Goal: Transaction & Acquisition: Book appointment/travel/reservation

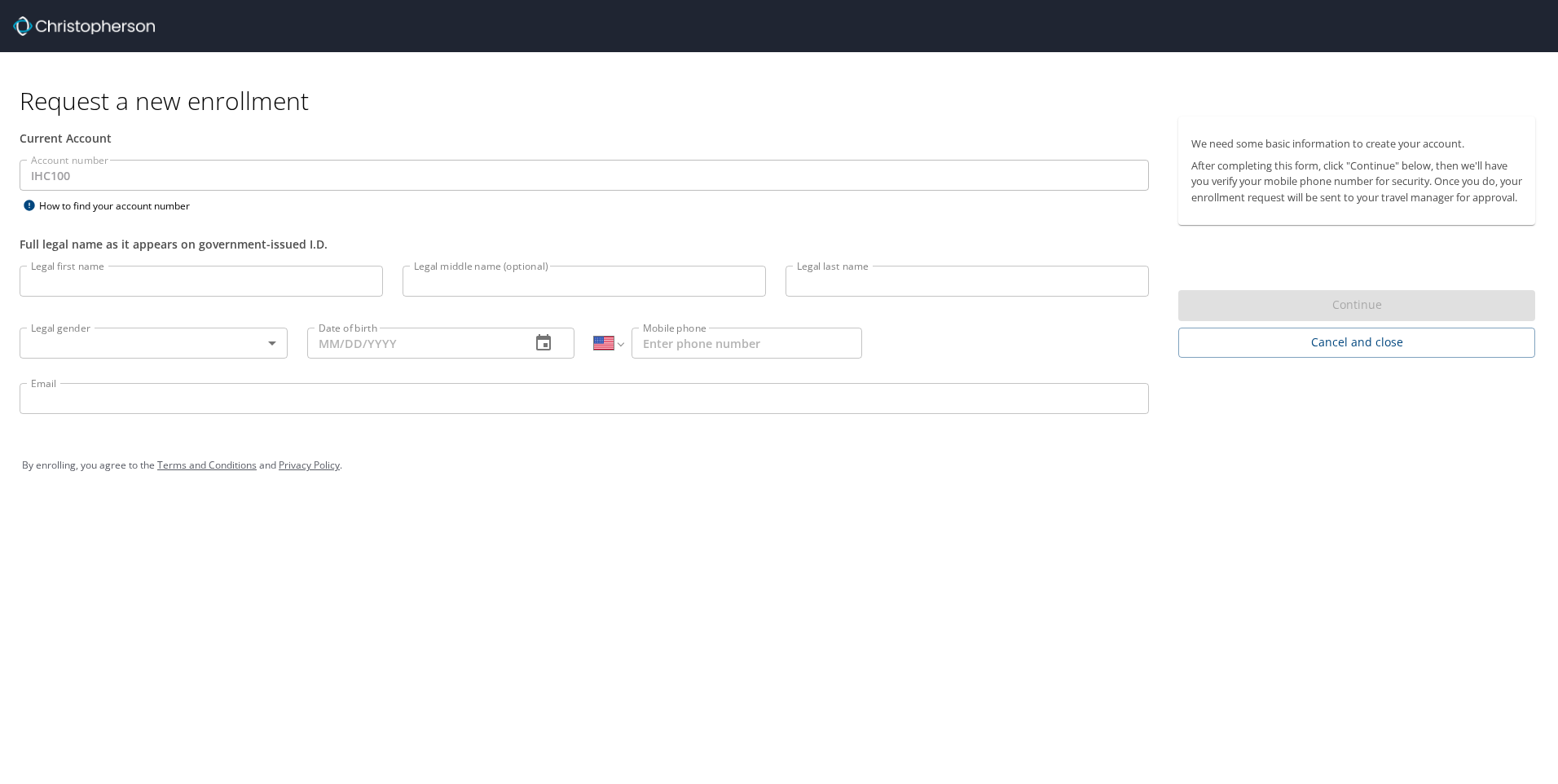
select select "US"
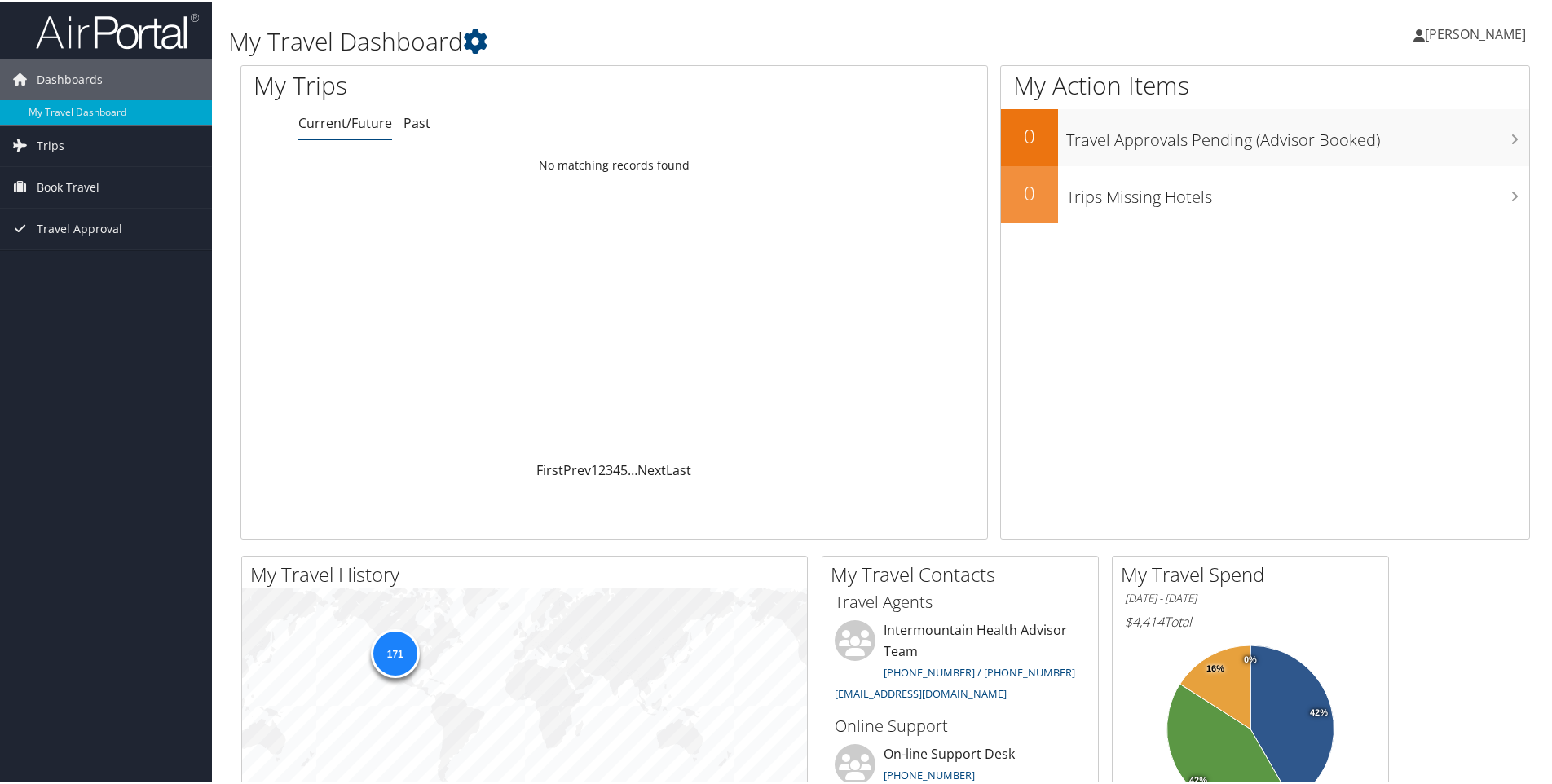
click at [1476, 33] on span "[PERSON_NAME]" at bounding box center [1475, 33] width 101 height 18
click at [1380, 95] on link "My Settings" at bounding box center [1432, 89] width 182 height 27
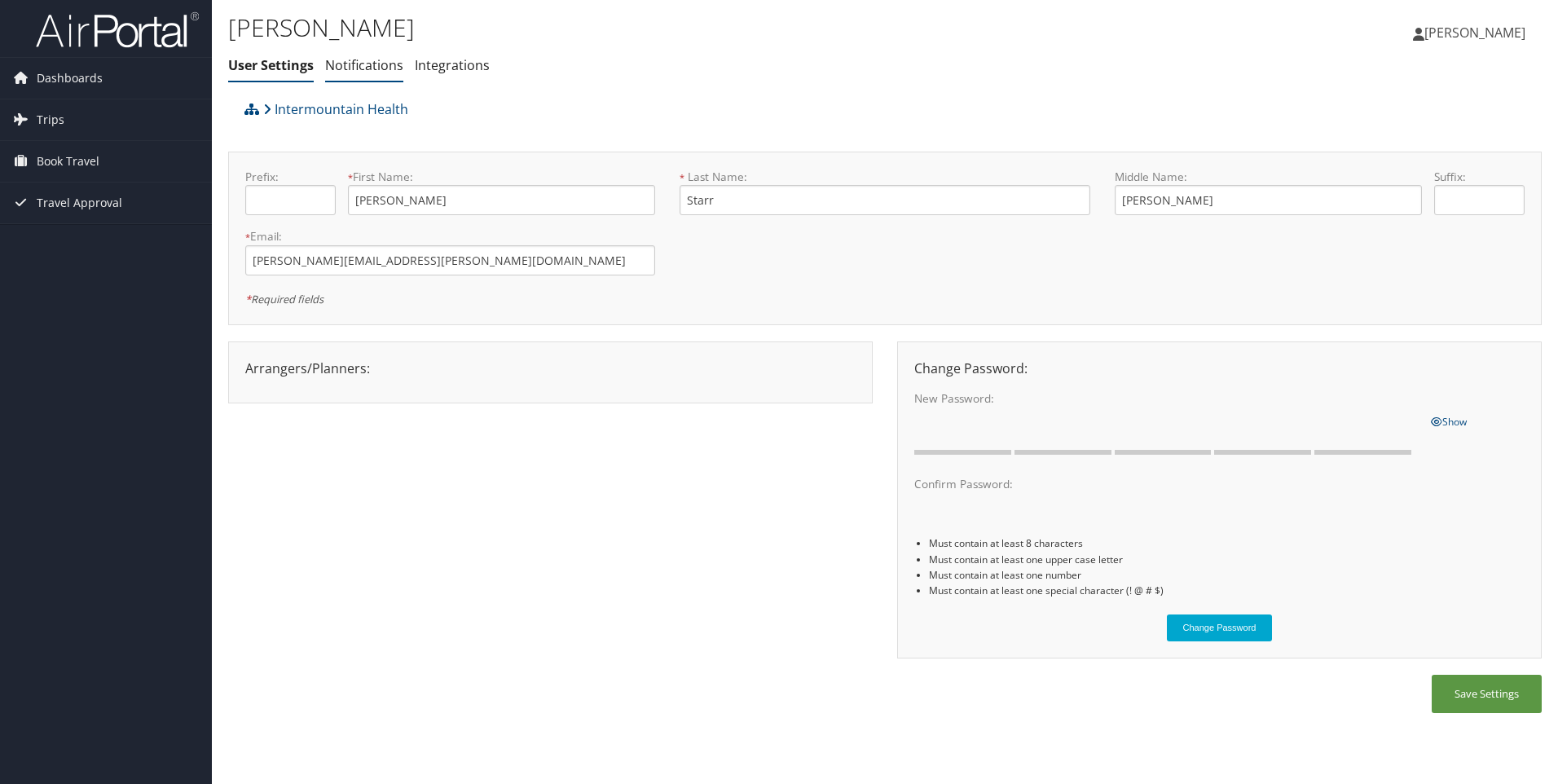
click at [358, 64] on link "Notifications" at bounding box center [364, 65] width 78 height 18
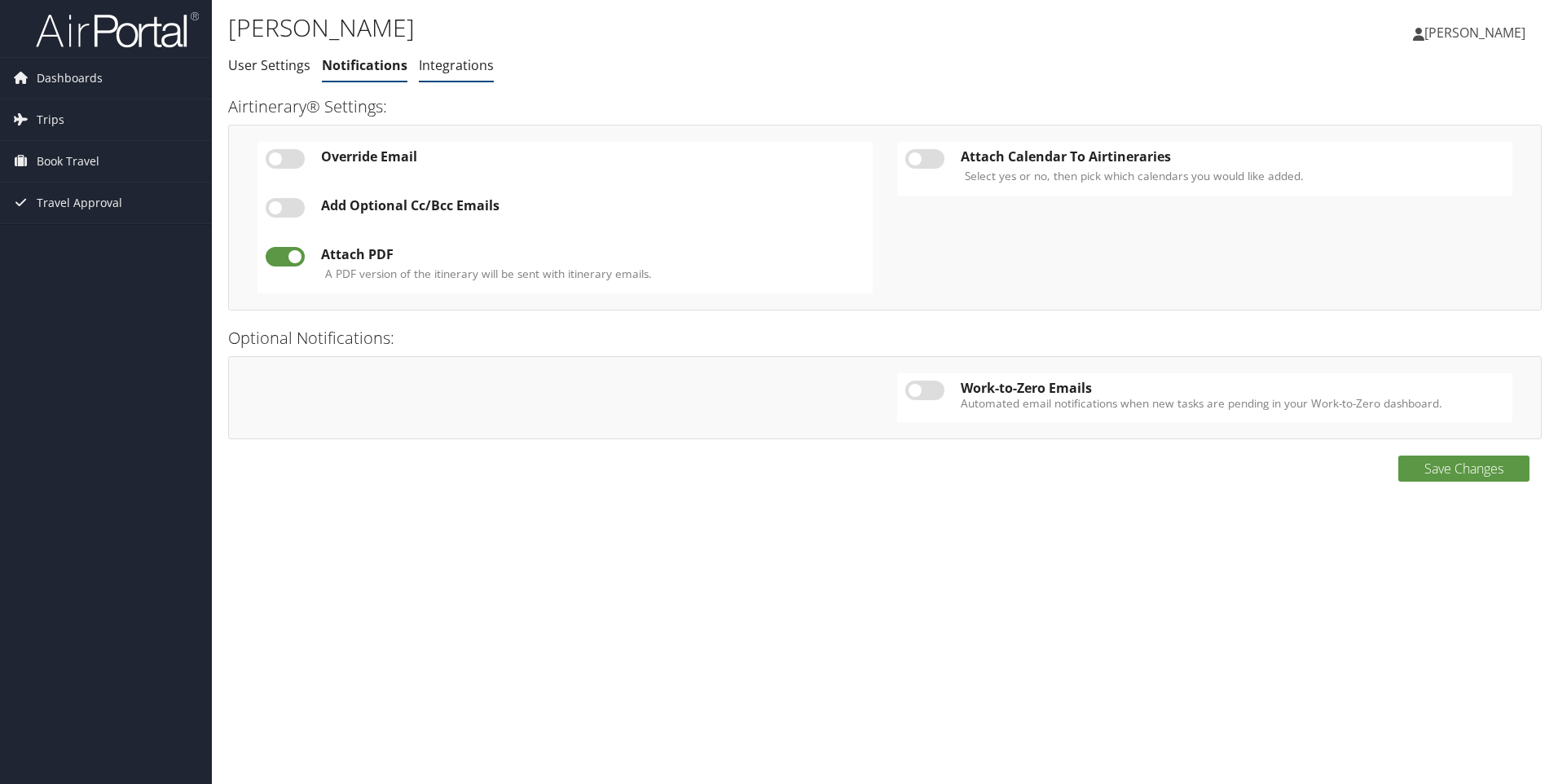
click at [448, 65] on link "Integrations" at bounding box center [456, 65] width 75 height 18
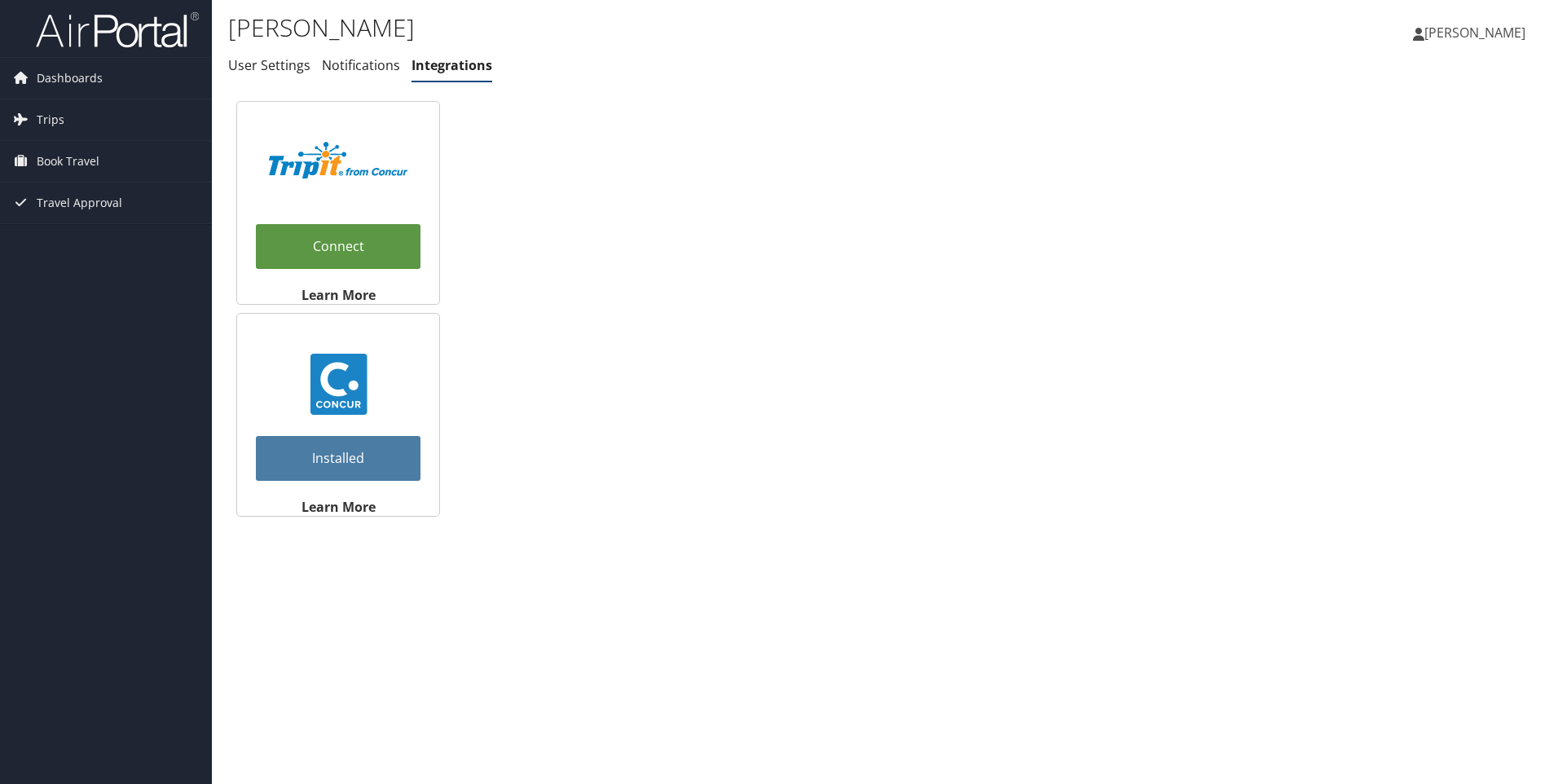
click at [1478, 26] on span "[PERSON_NAME]" at bounding box center [1475, 33] width 101 height 18
click at [1391, 124] on link "Travel Agency Contacts" at bounding box center [1434, 117] width 182 height 27
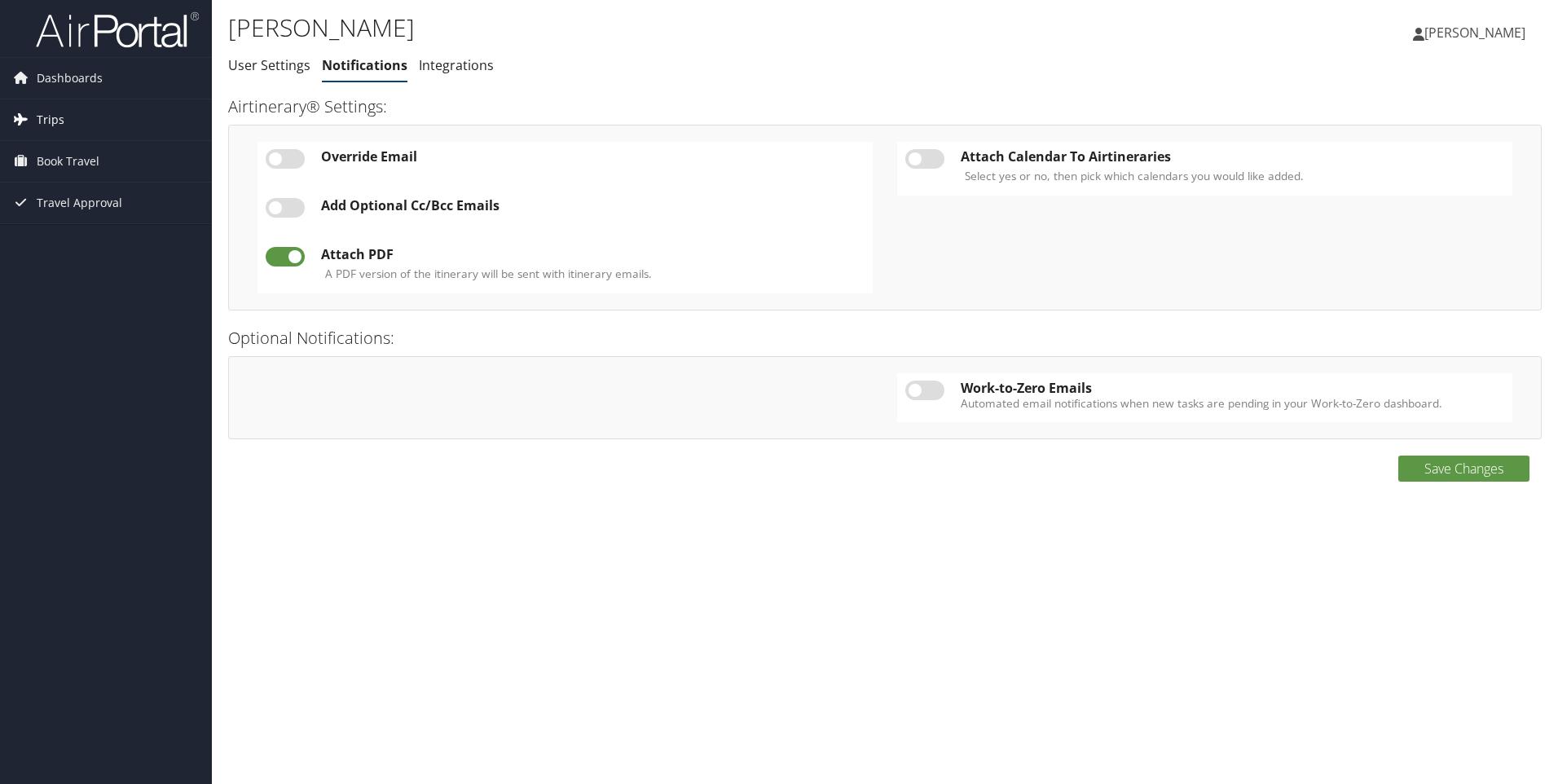
click at [39, 112] on span "Trips" at bounding box center [50, 119] width 27 height 41
click at [54, 239] on span "Book Travel" at bounding box center [67, 234] width 63 height 41
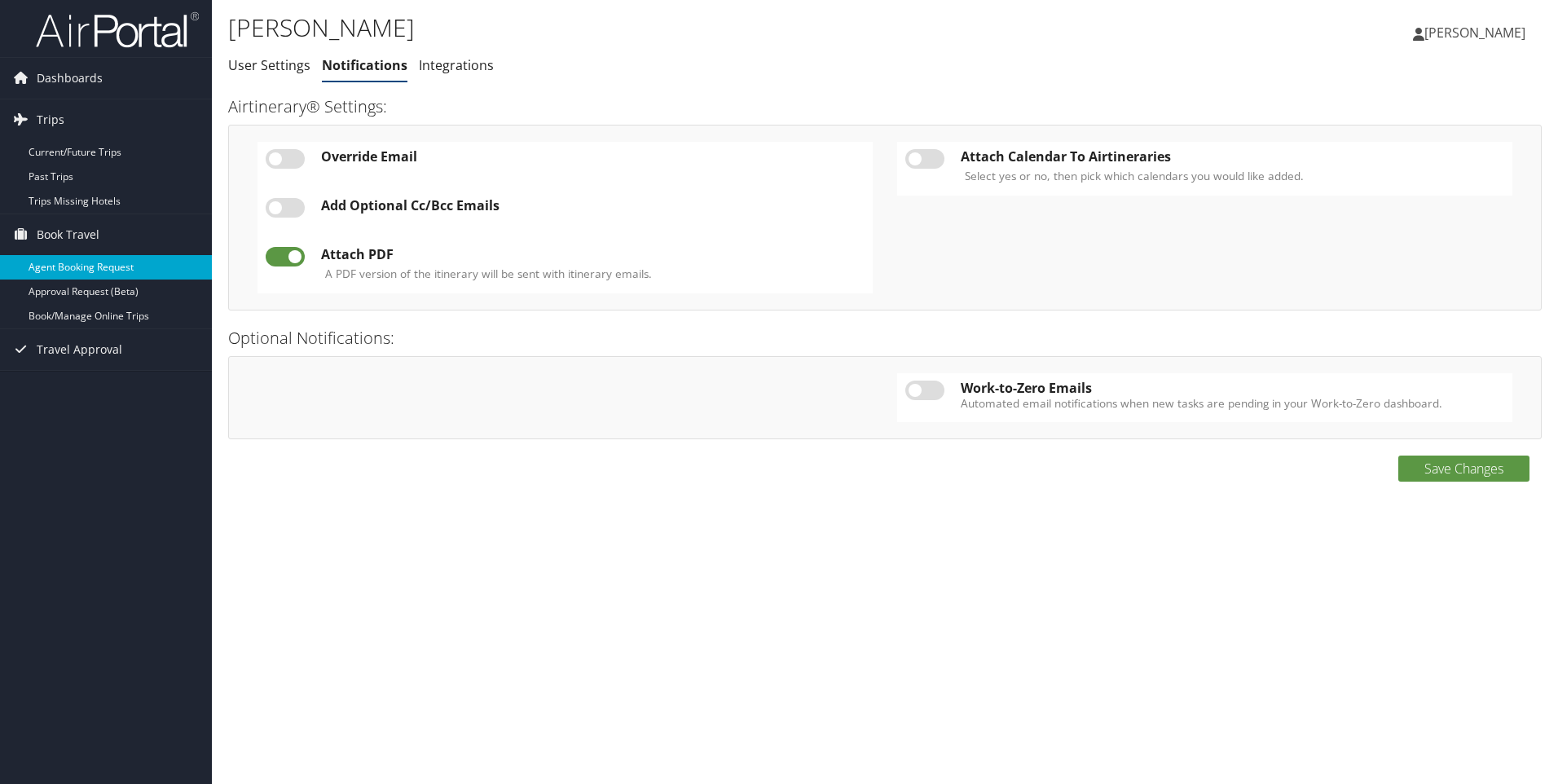
click at [65, 268] on link "Agent Booking Request" at bounding box center [106, 267] width 212 height 25
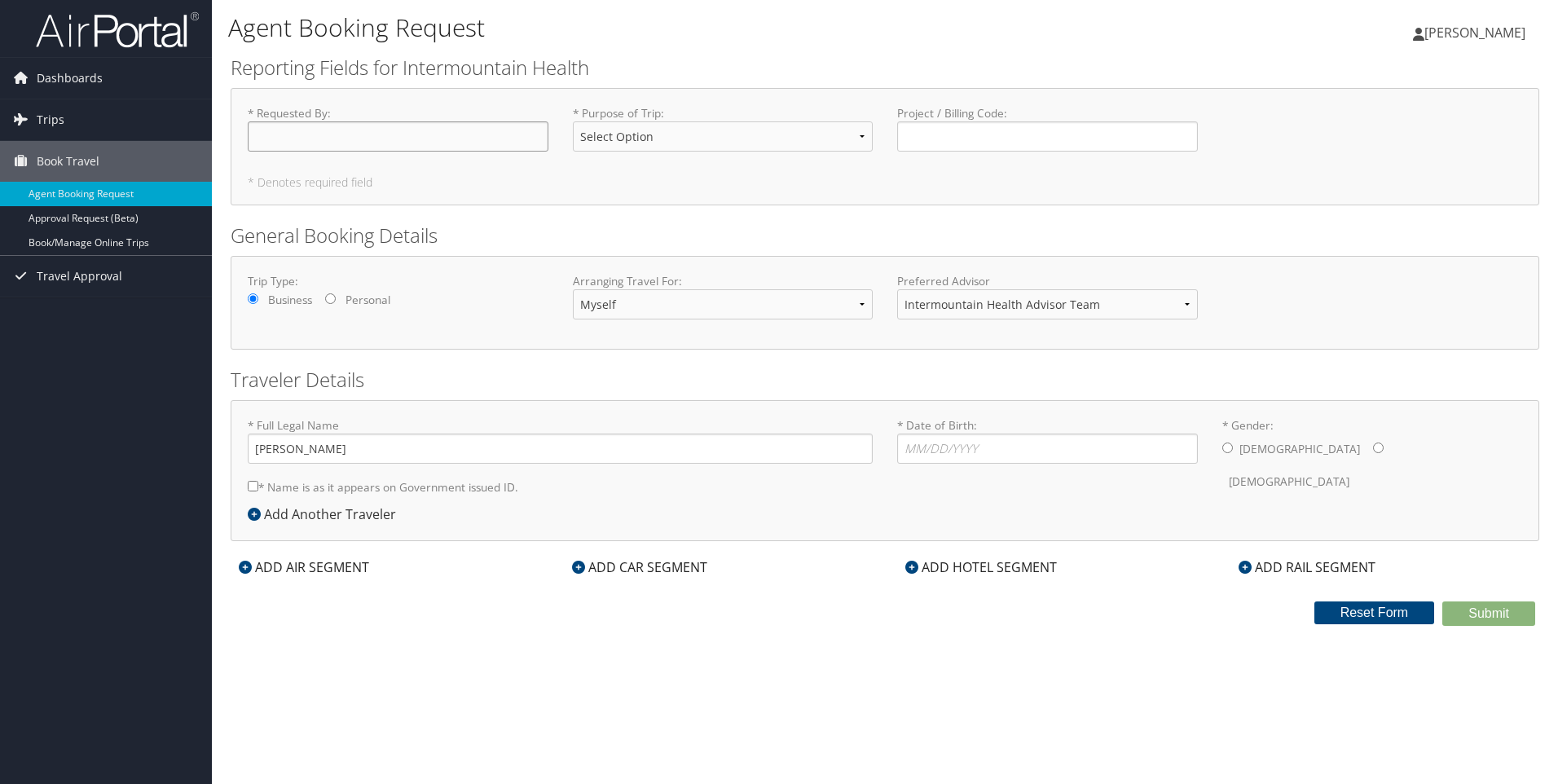
click at [357, 136] on input "* Requested By : Required" at bounding box center [398, 136] width 301 height 30
click at [627, 144] on select "Select Option 3rd Party Reimbursable Business CME Conf or Education Groups Pers…" at bounding box center [723, 136] width 301 height 30
select select "Business"
click at [573, 121] on select "Select Option 3rd Party Reimbursable Business CME Conf or Education Groups Pers…" at bounding box center [723, 136] width 301 height 30
click at [412, 126] on input "* Requested By : Required" at bounding box center [398, 136] width 301 height 30
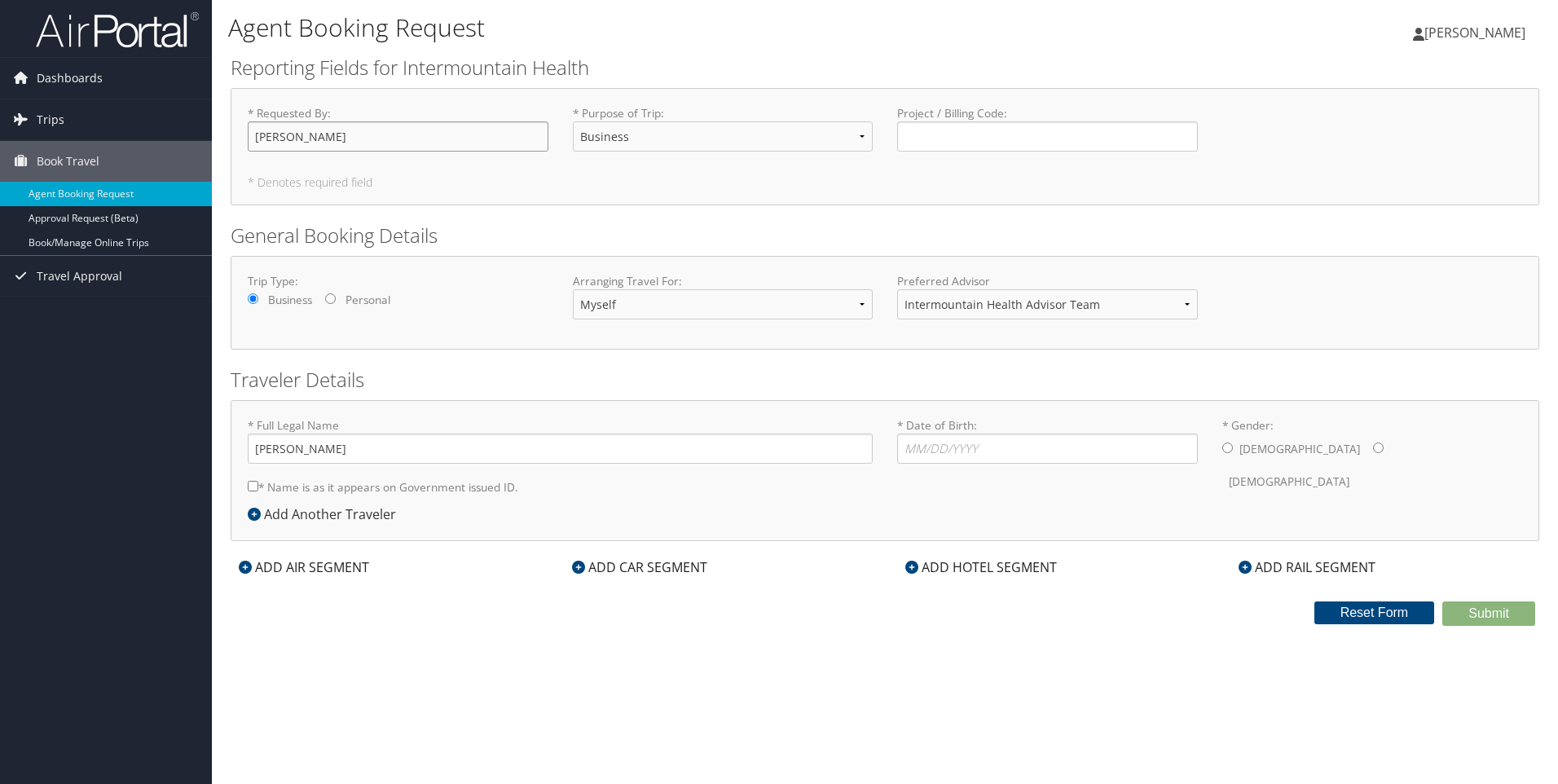
type input "[PERSON_NAME]"
click at [944, 454] on input "* Date of Birth: Invalid Date" at bounding box center [1048, 448] width 301 height 30
type input "[DATE]"
click at [1228, 450] on input "* Gender: [DEMOGRAPHIC_DATA] [DEMOGRAPHIC_DATA]" at bounding box center [1227, 447] width 11 height 11
radio input "true"
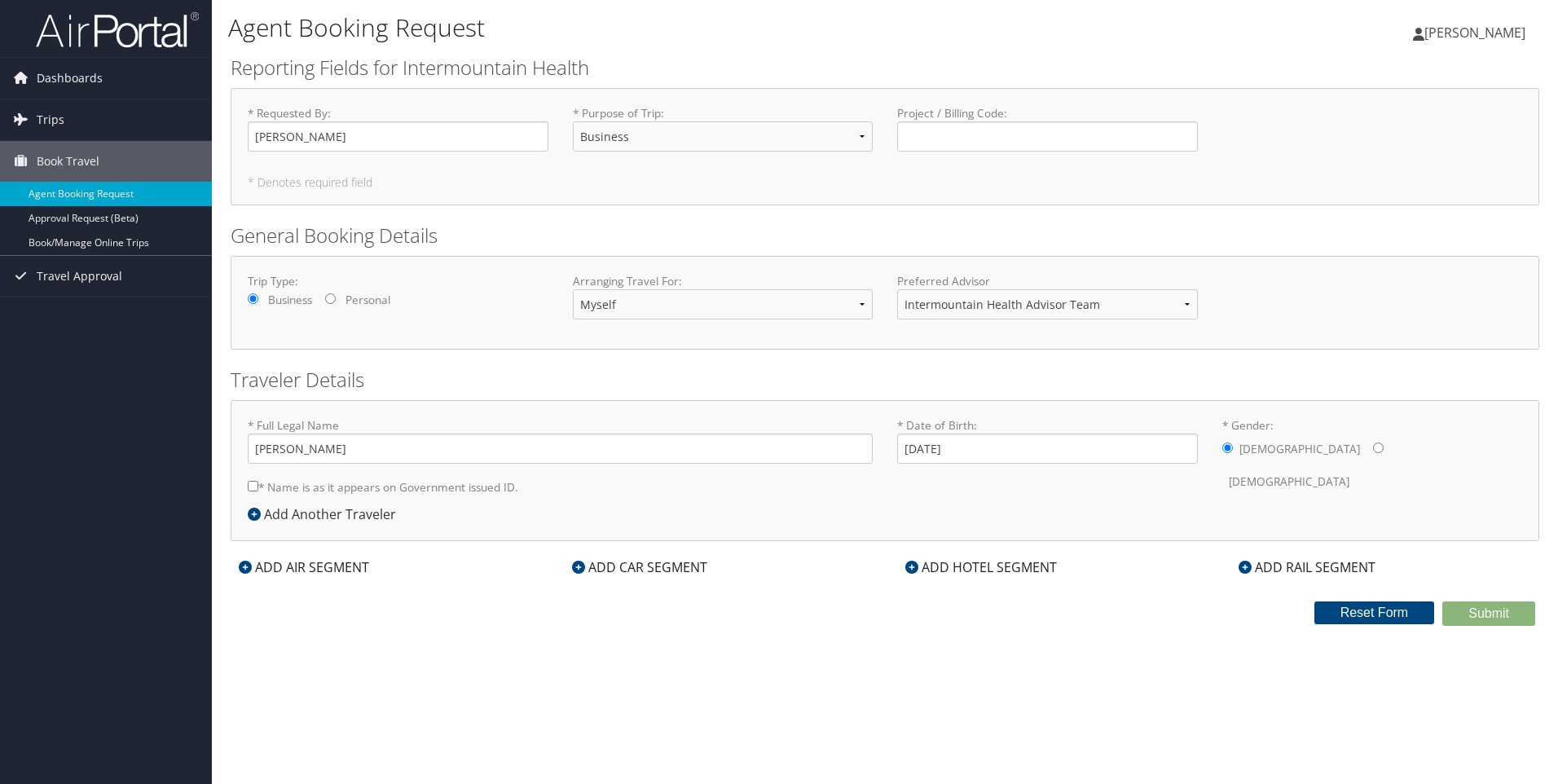
click at [934, 563] on div "ADD HOTEL SEGMENT" at bounding box center [981, 567] width 168 height 19
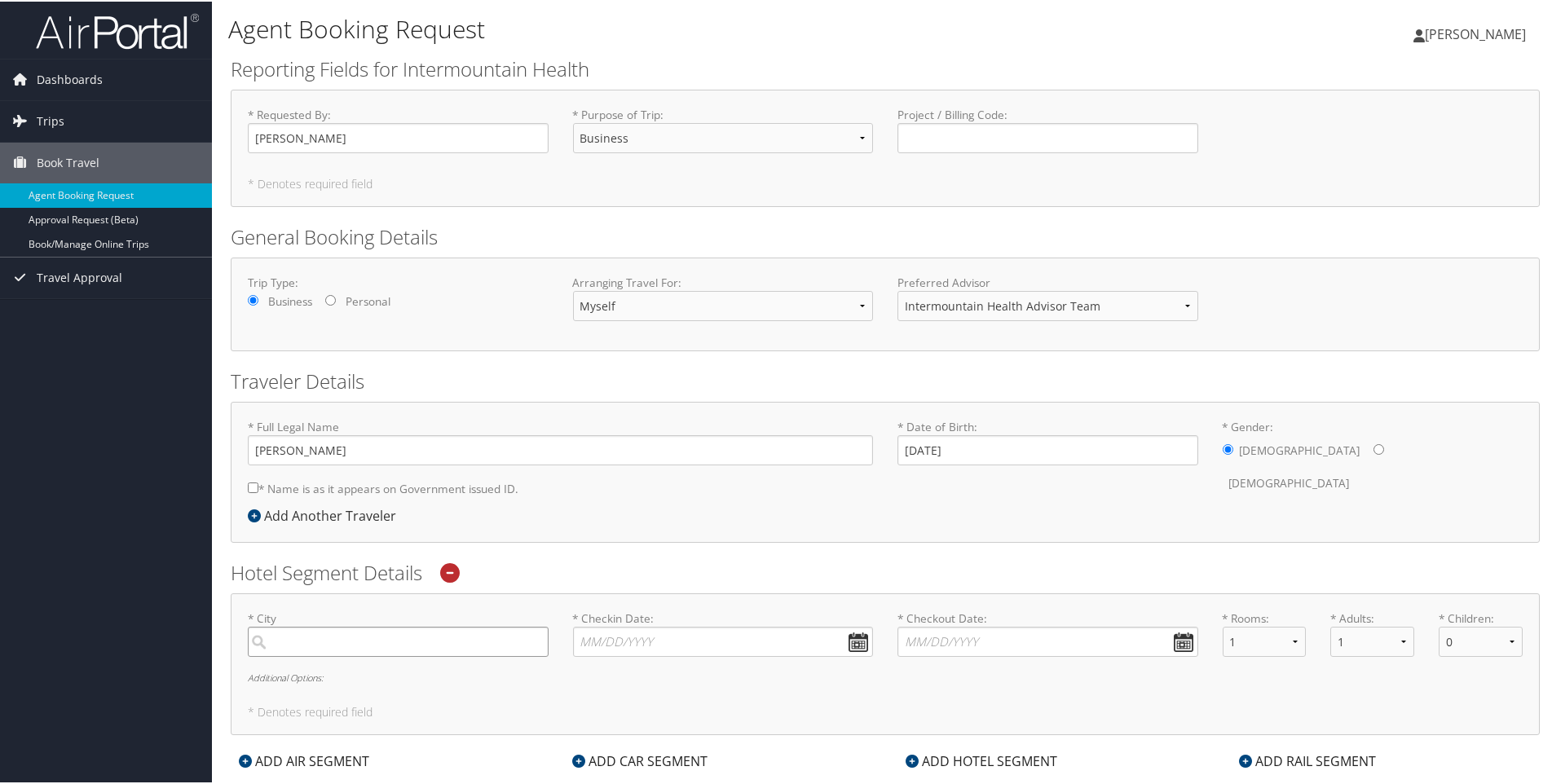
click at [370, 645] on input "search" at bounding box center [398, 640] width 301 height 30
drag, startPoint x: 296, startPoint y: 671, endPoint x: 413, endPoint y: 655, distance: 118.1
click at [298, 671] on div "Afton (AFO WY)" at bounding box center [400, 674] width 279 height 21
click at [298, 655] on input "Afton" at bounding box center [398, 640] width 301 height 30
type input "Afton"
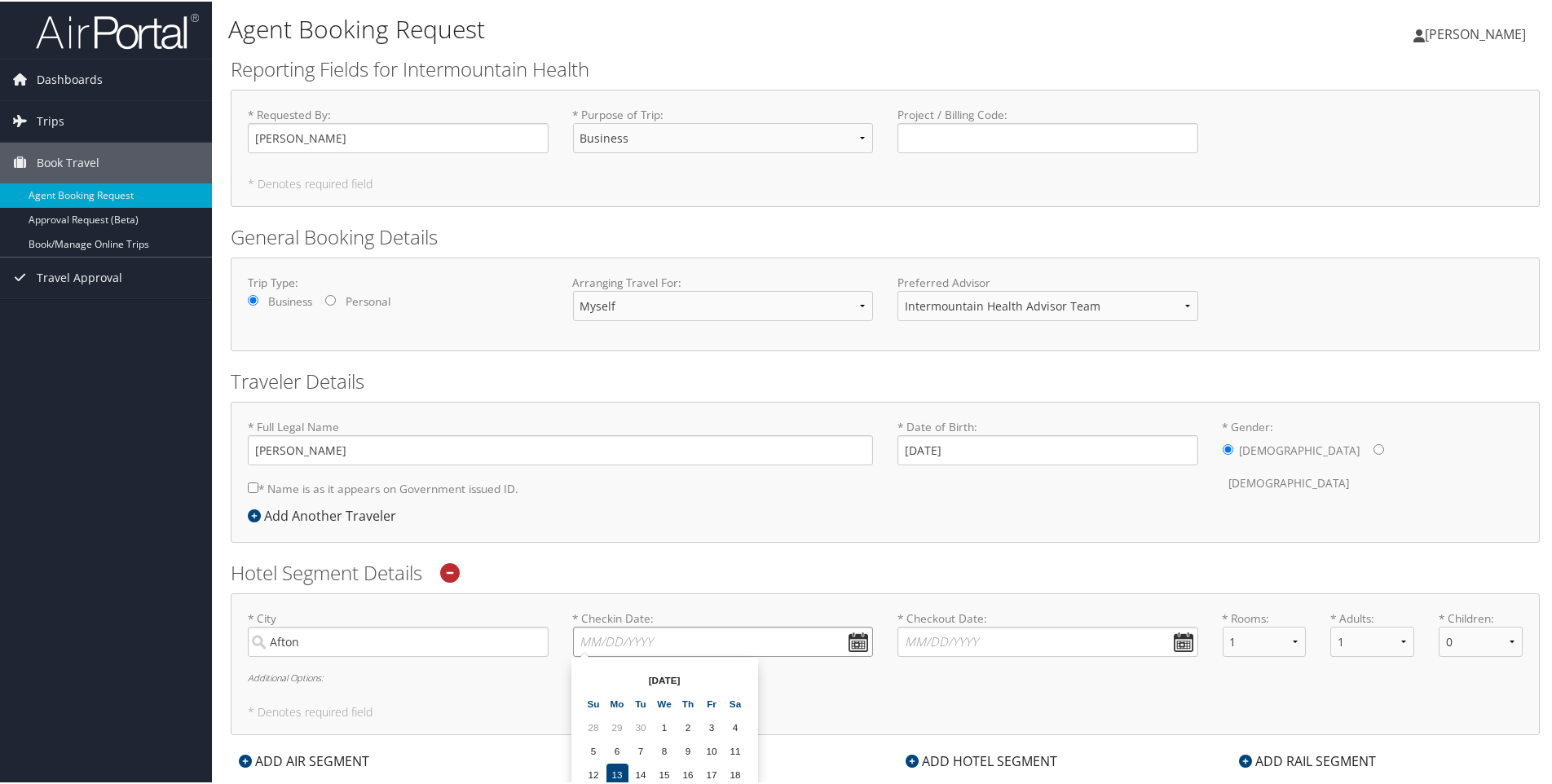
click at [851, 636] on input "* Checkin Date: Dates must be valid" at bounding box center [723, 640] width 301 height 30
click at [686, 773] on td "16" at bounding box center [688, 773] width 22 height 22
type input "[DATE]"
click at [1173, 637] on input "* Checkout Date: Dates must be valid" at bounding box center [1048, 640] width 301 height 30
click at [1036, 770] on td "17" at bounding box center [1035, 773] width 22 height 22
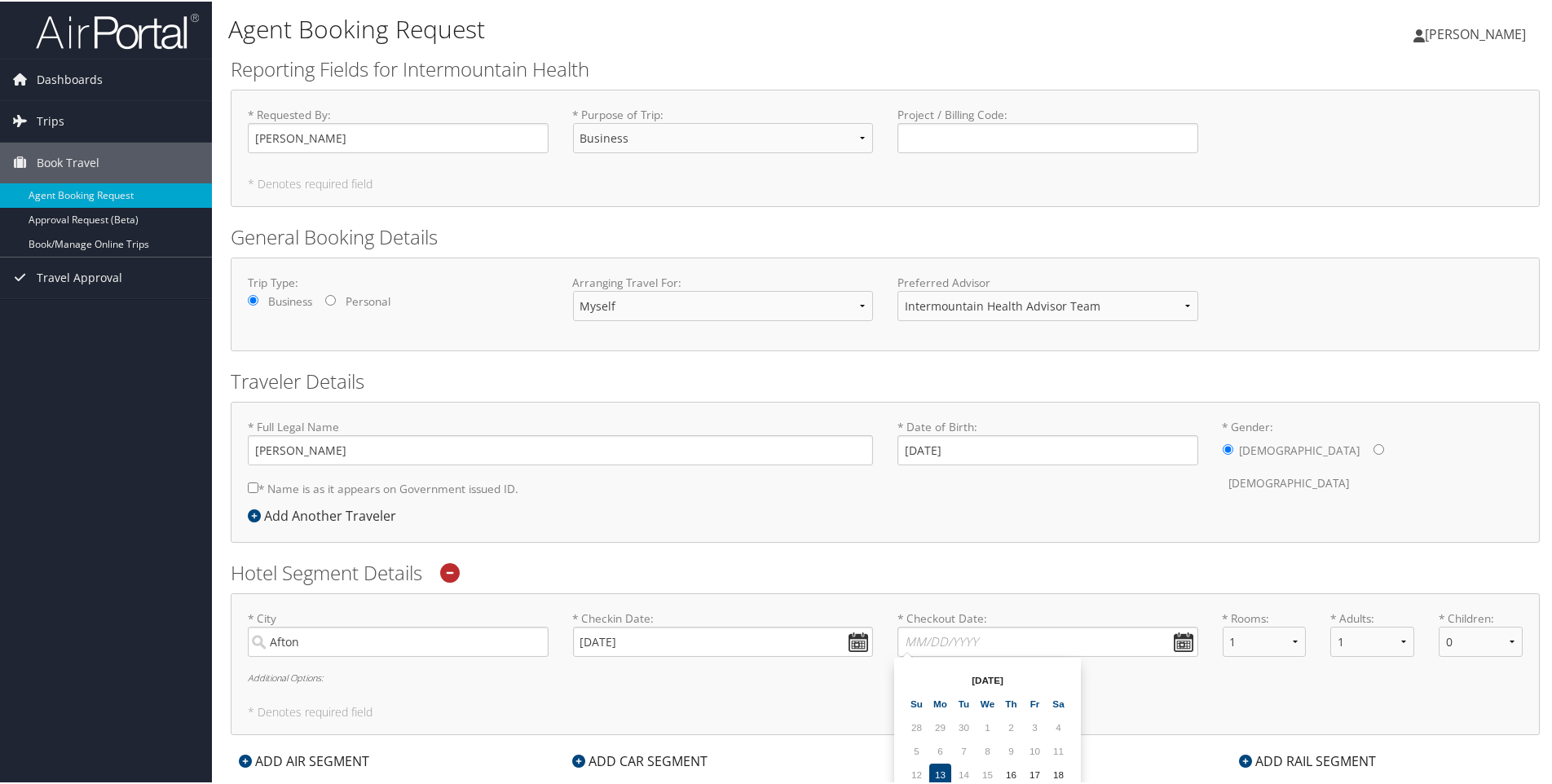
type input "[DATE]"
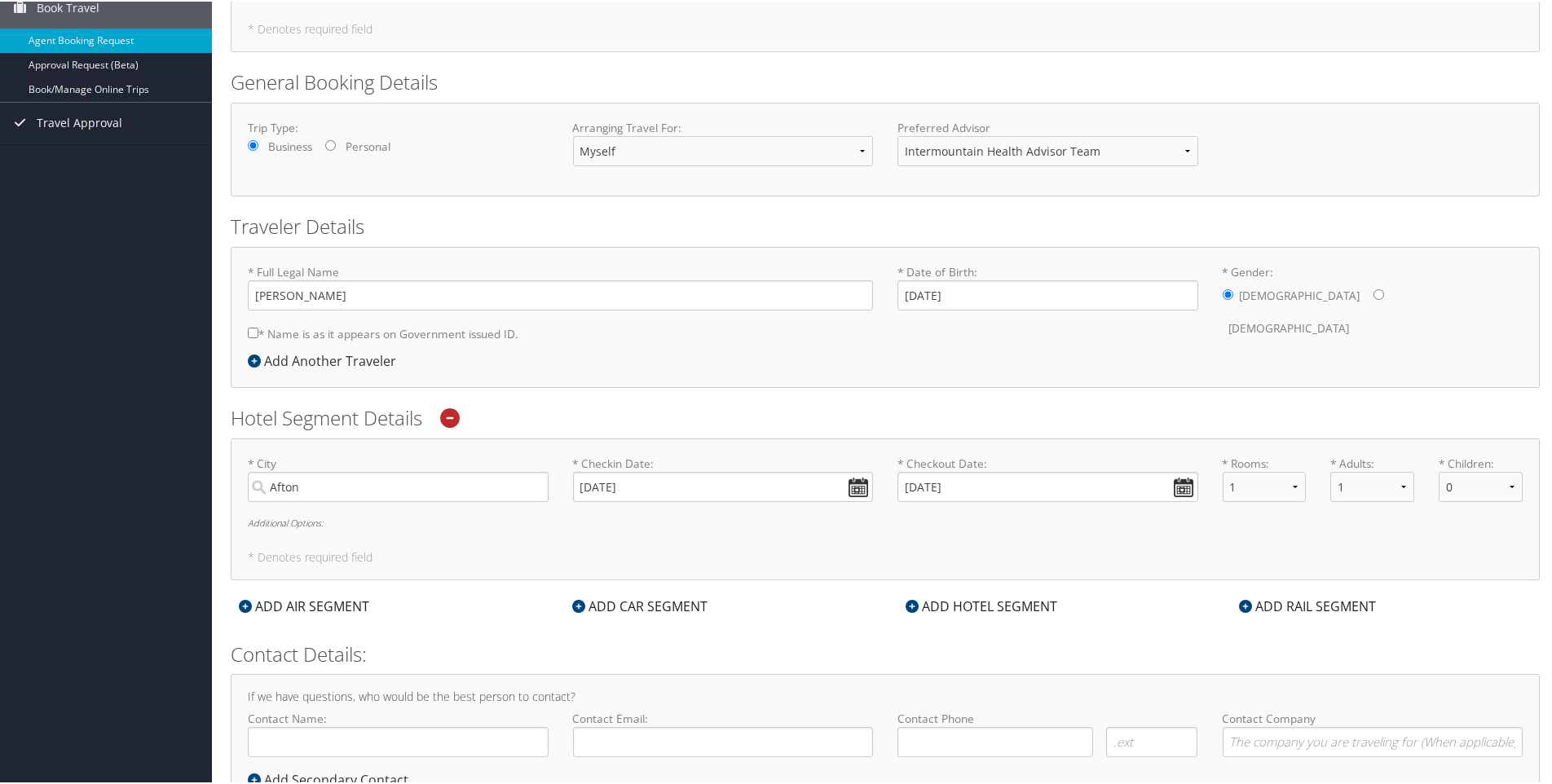
scroll to position [217, 0]
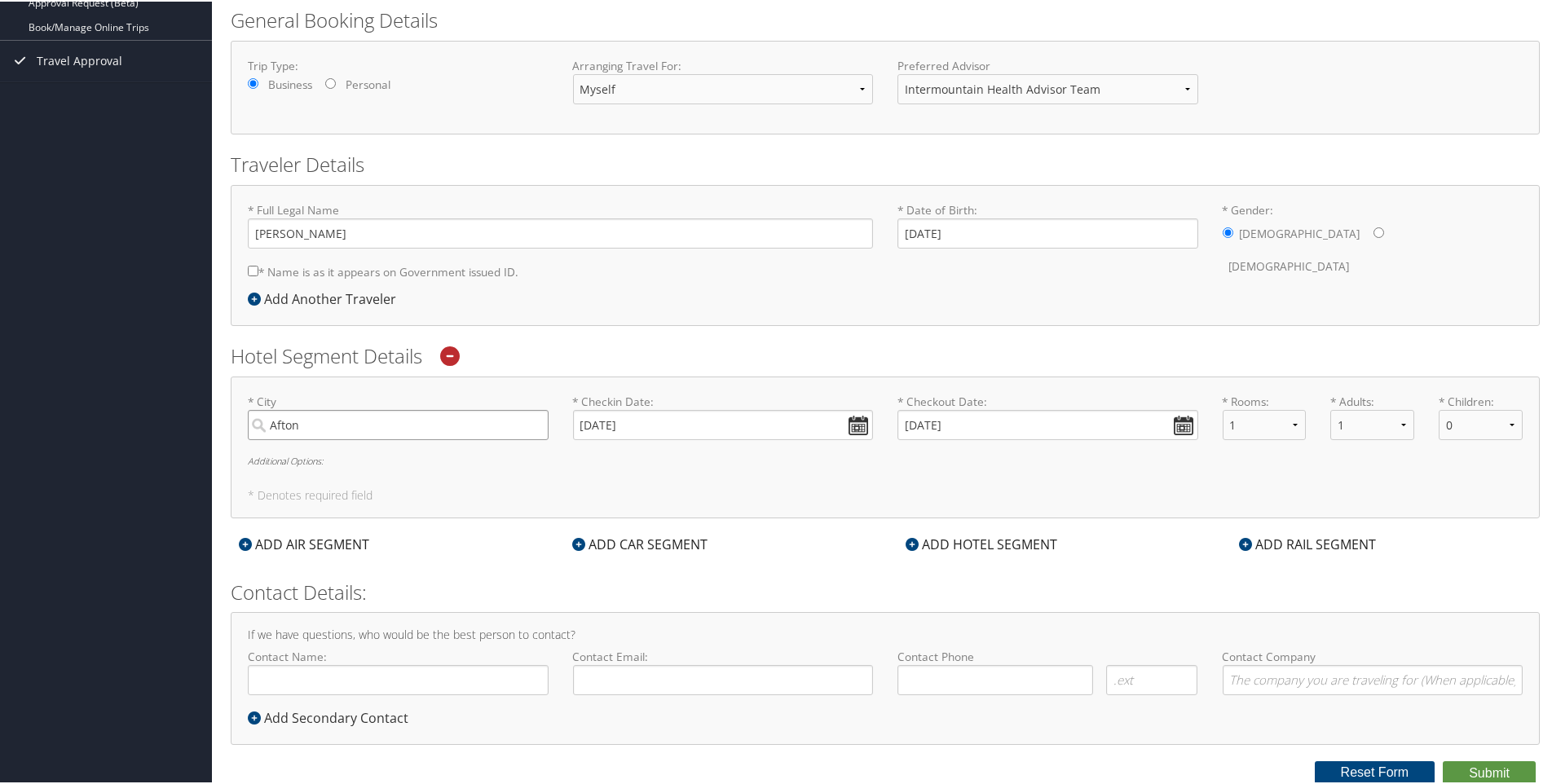
click at [331, 422] on input "Afton" at bounding box center [398, 423] width 301 height 30
click at [328, 460] on div "Afton (AFO WY)" at bounding box center [400, 457] width 279 height 21
click at [328, 438] on input "Afton" at bounding box center [398, 423] width 301 height 30
type input "Afton"
drag, startPoint x: 1499, startPoint y: 776, endPoint x: 1436, endPoint y: 720, distance: 84.3
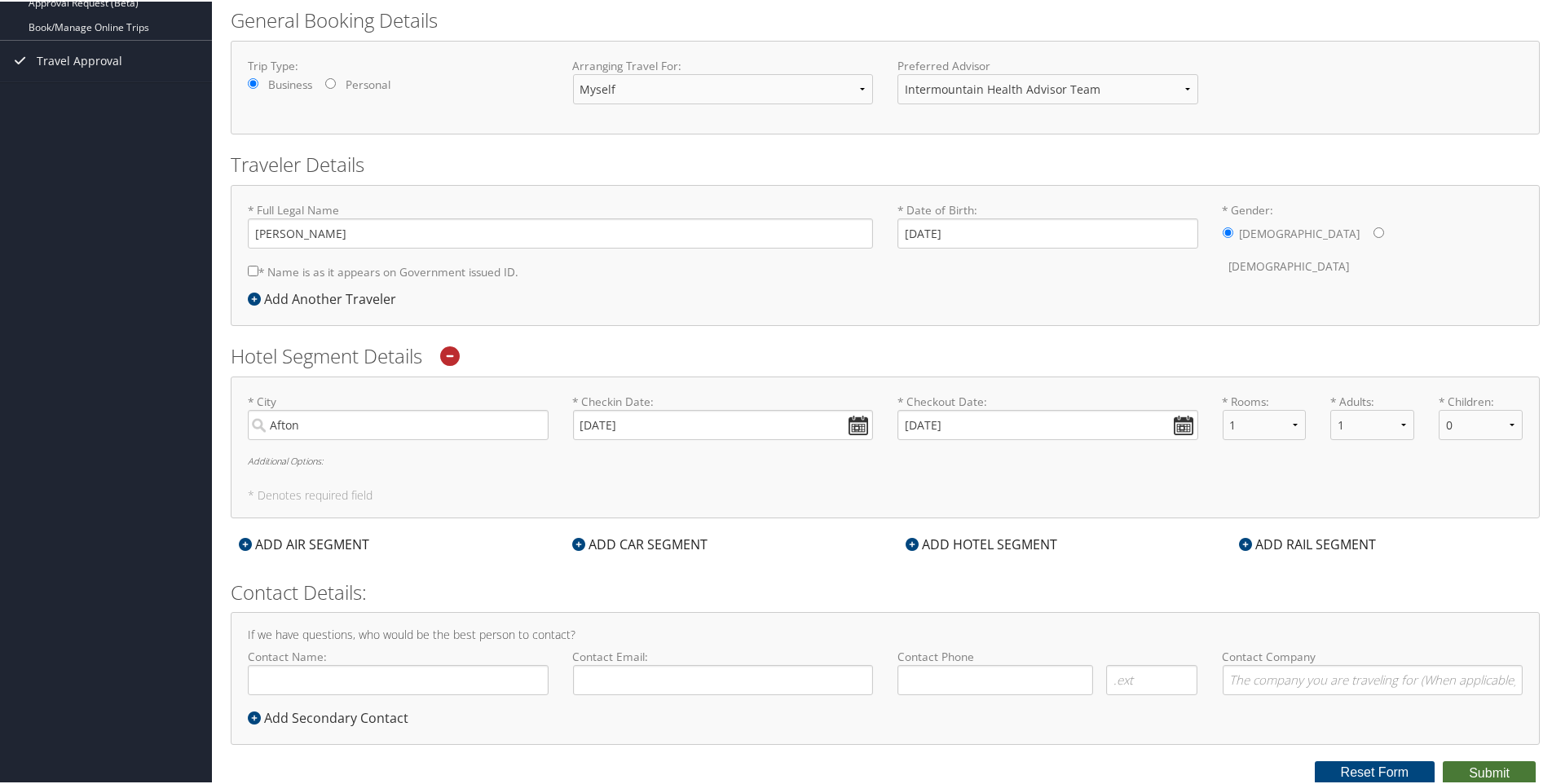
click at [1499, 776] on button "Submit" at bounding box center [1488, 772] width 93 height 25
click at [255, 269] on input "* Name is as it appears on Government issued ID." at bounding box center [253, 270] width 11 height 11
checkbox input "true"
click at [1500, 772] on button "Submit" at bounding box center [1488, 772] width 93 height 25
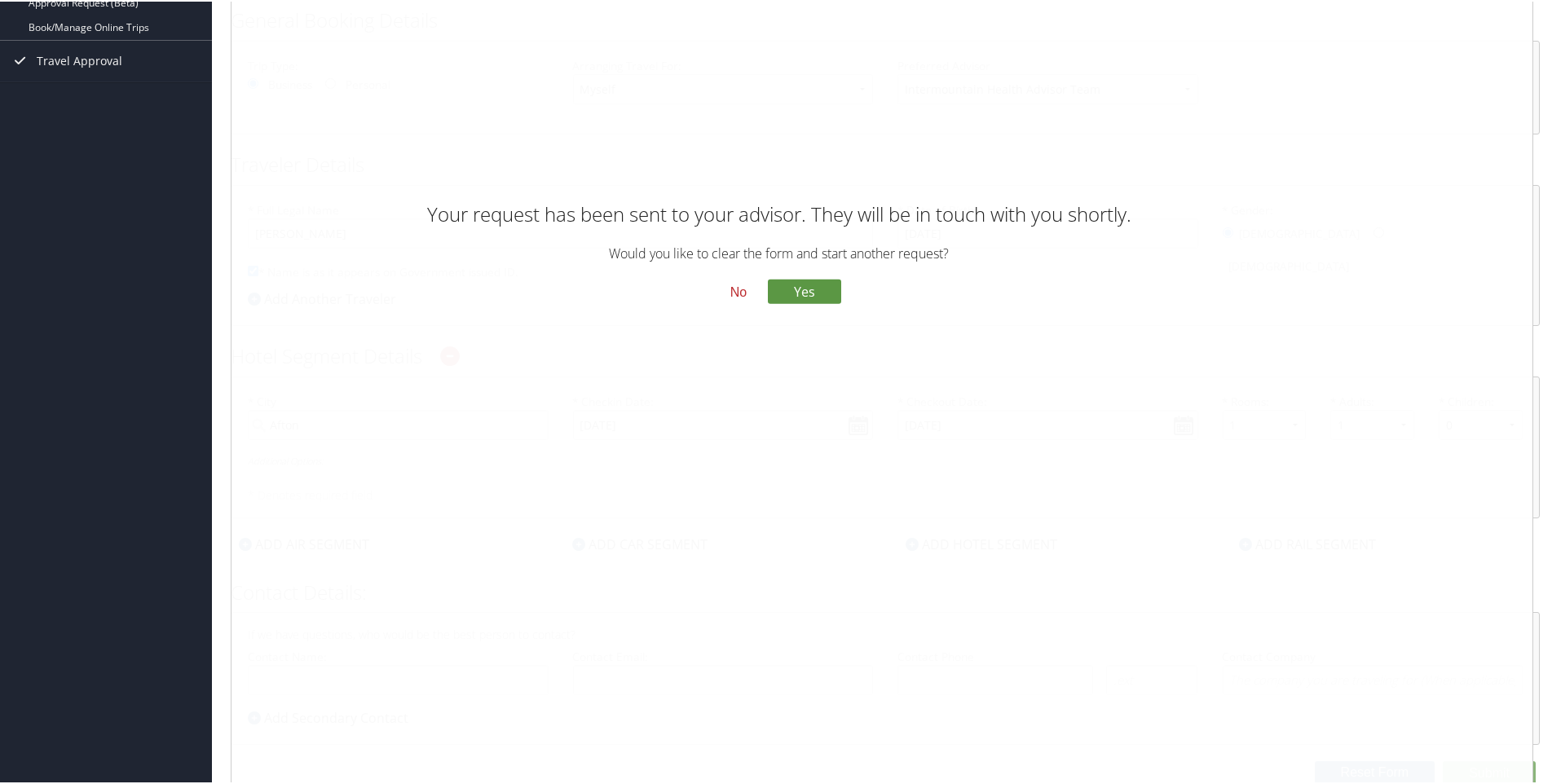
click at [730, 281] on button "No" at bounding box center [738, 290] width 42 height 27
